Goal: Navigation & Orientation: Find specific page/section

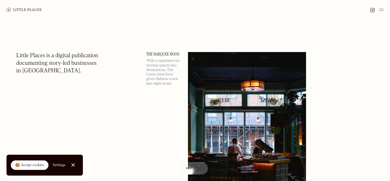
click at [382, 10] on img at bounding box center [381, 10] width 4 height 7
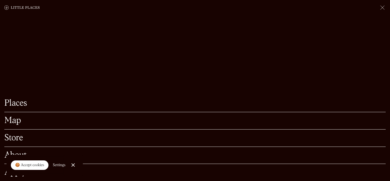
scroll to position [72, 0]
click at [13, 119] on link "Map" at bounding box center [195, 121] width 382 height 8
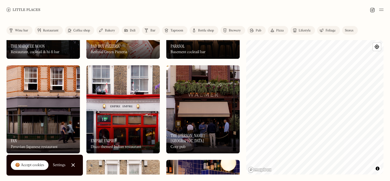
scroll to position [78, 0]
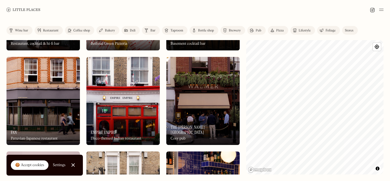
click at [25, 10] on img at bounding box center [24, 10] width 34 height 4
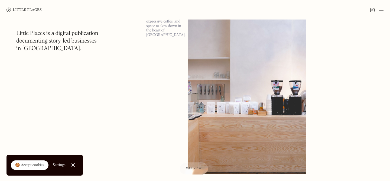
scroll to position [2844, 0]
